Goal: Navigation & Orientation: Find specific page/section

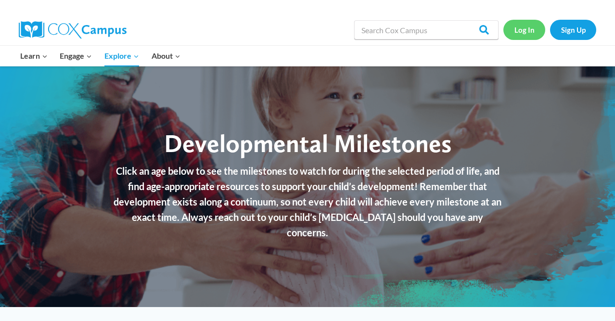
click at [520, 27] on link "Log In" at bounding box center [524, 30] width 42 height 20
drag, startPoint x: 389, startPoint y: 0, endPoint x: 328, endPoint y: 31, distance: 68.2
click at [328, 31] on div "Search in https://coxcampus.org/ Search Search Log In Sign Up" at bounding box center [419, 29] width 356 height 31
